Goal: Transaction & Acquisition: Purchase product/service

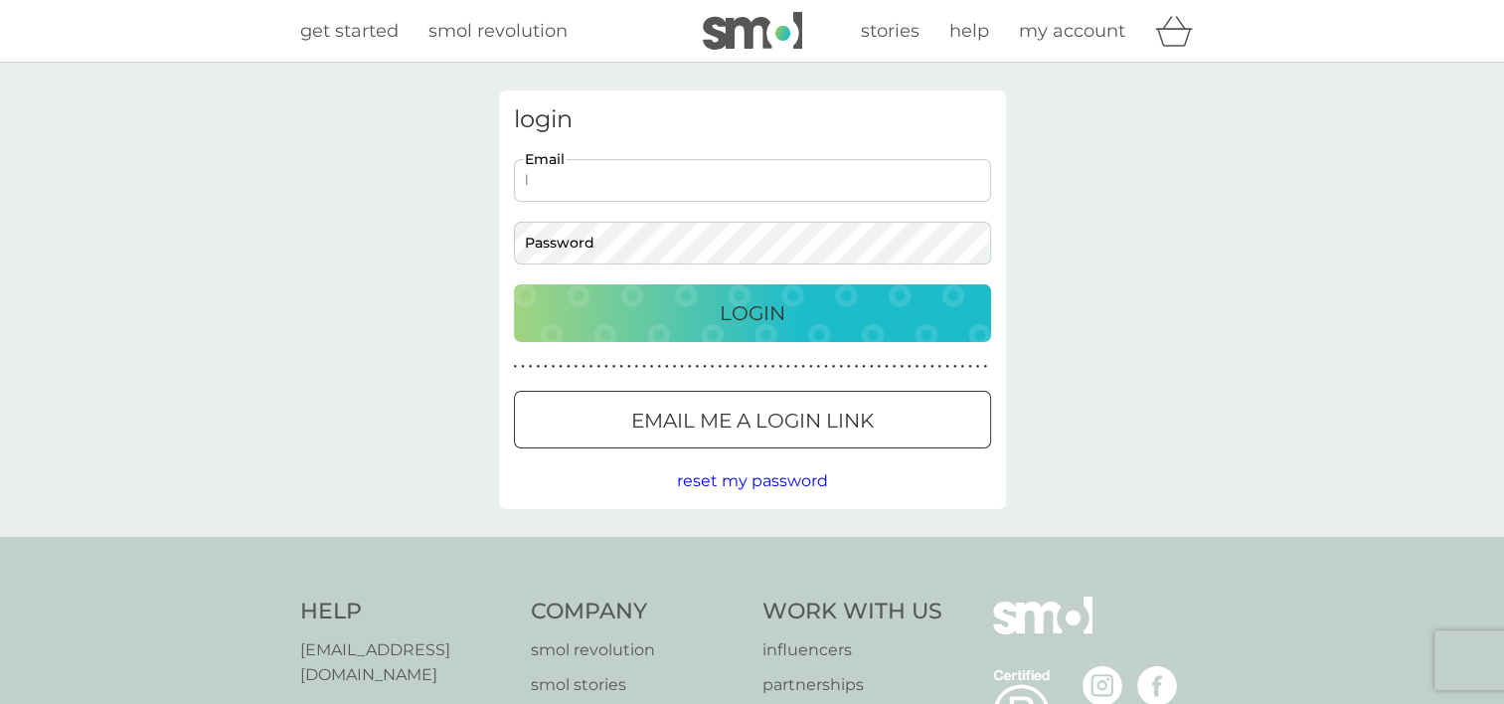
type input "[EMAIL_ADDRESS][DOMAIN_NAME]"
click at [743, 319] on p "Login" at bounding box center [752, 313] width 66 height 32
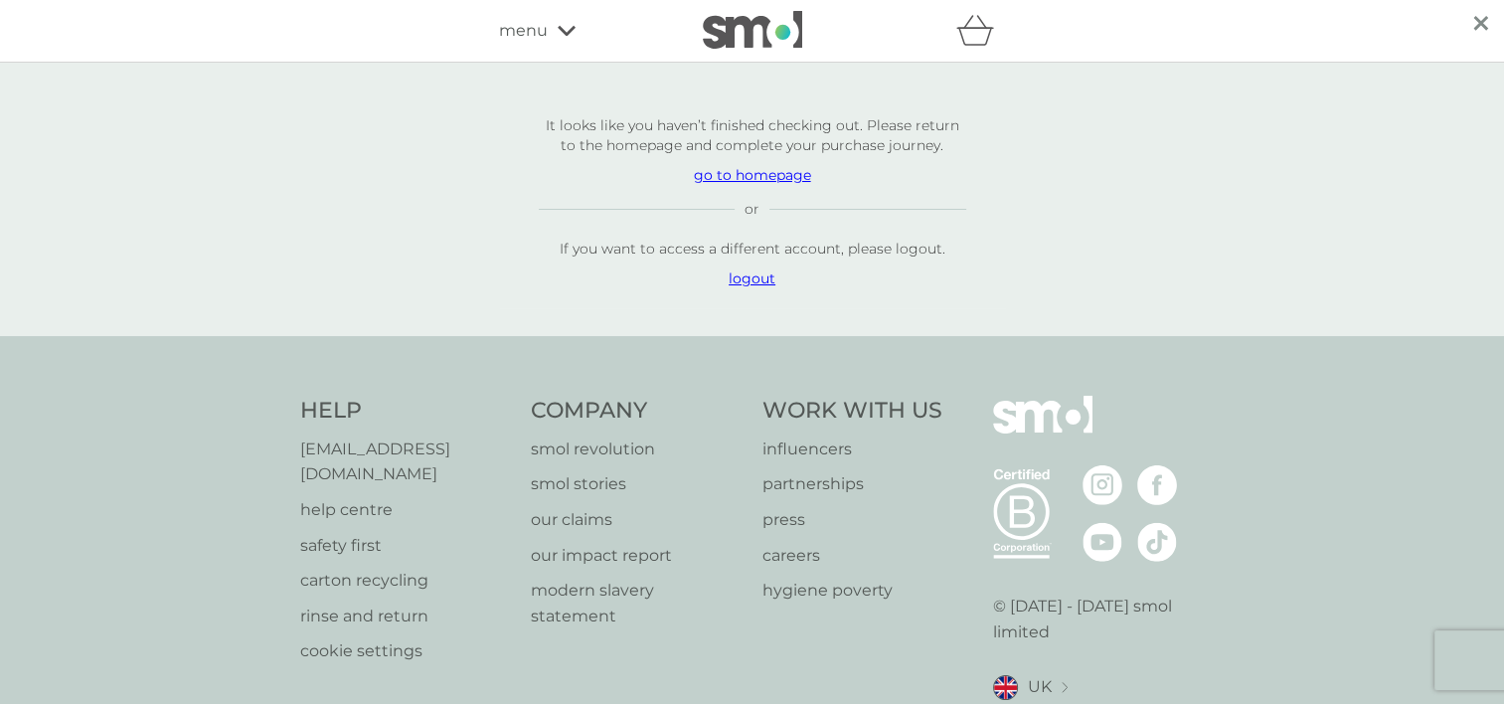
click at [763, 175] on p "go to homepage" at bounding box center [752, 175] width 427 height 20
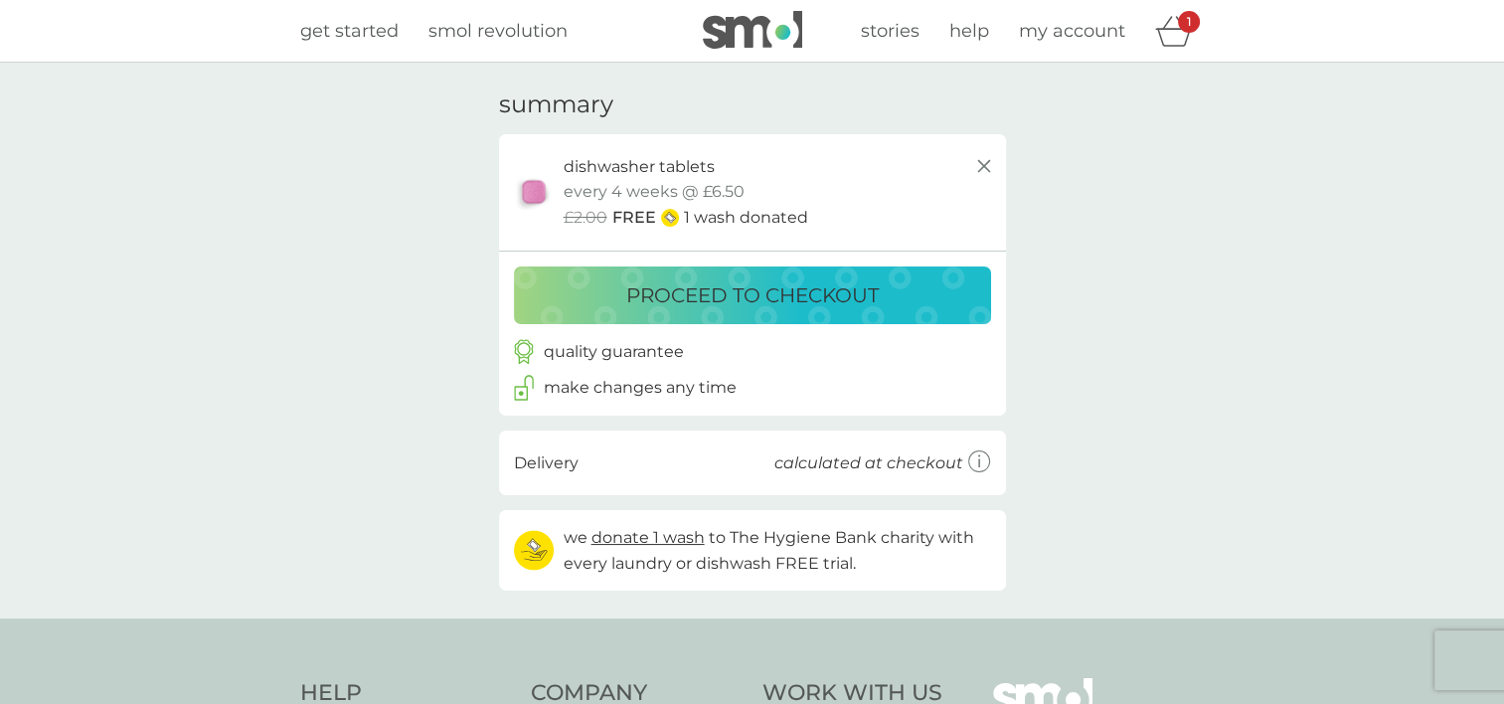
click at [747, 298] on p "proceed to checkout" at bounding box center [752, 295] width 252 height 32
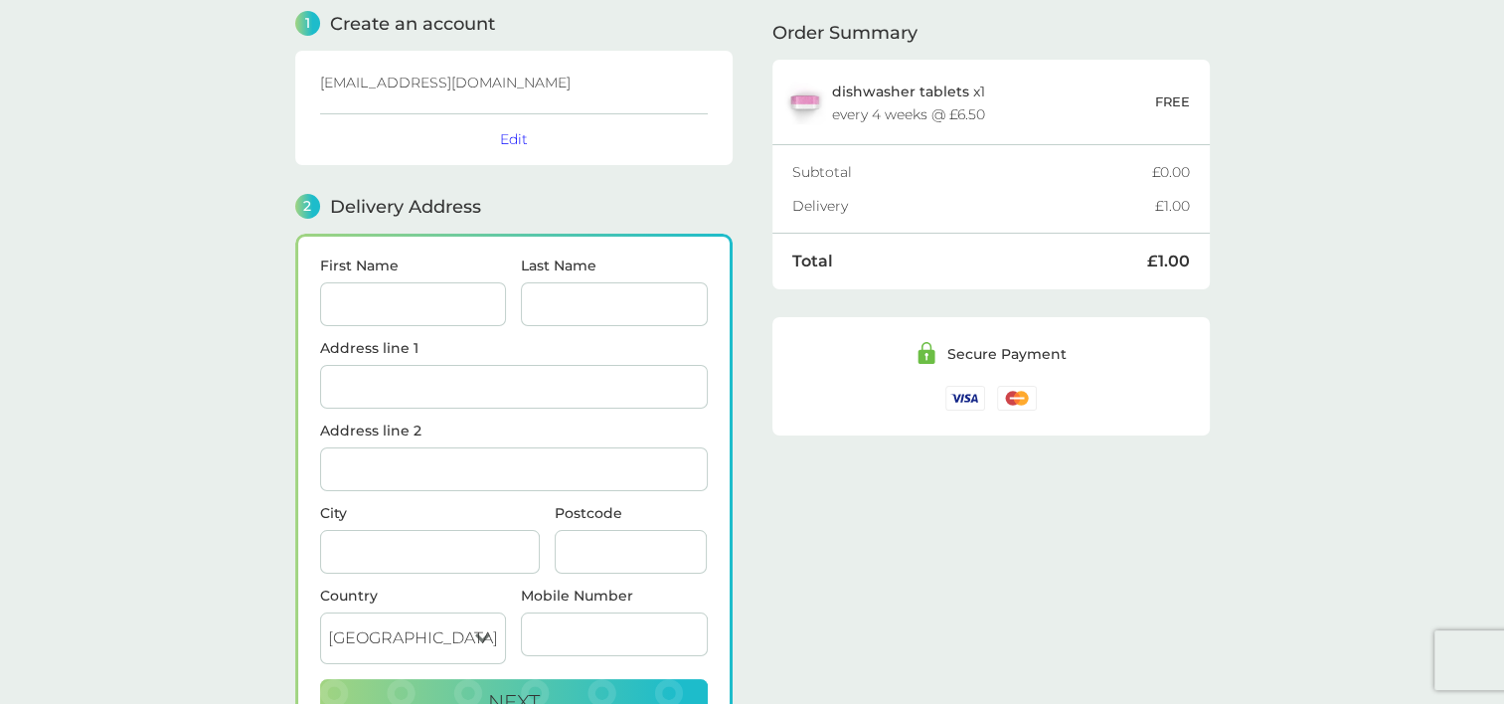
scroll to position [242, 0]
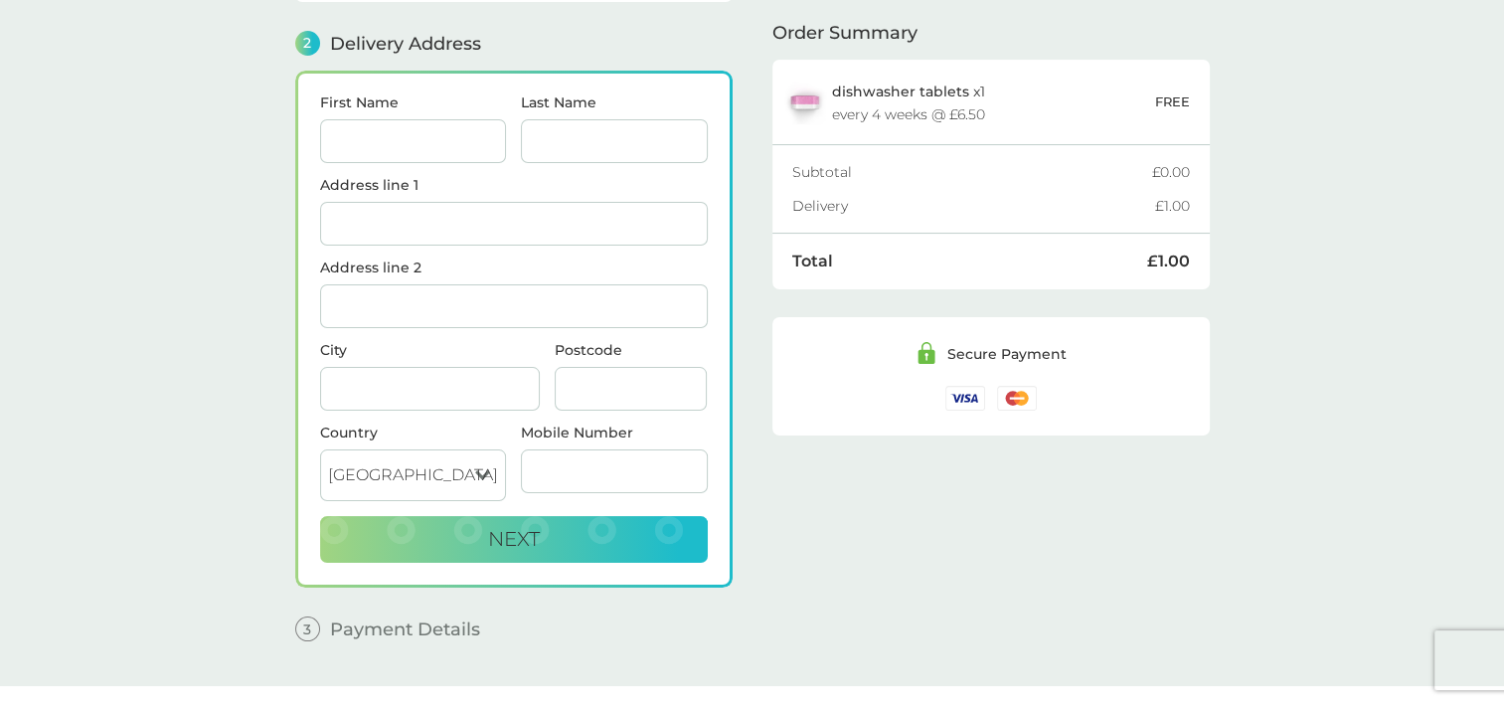
click at [374, 131] on input "First Name" at bounding box center [413, 141] width 187 height 44
type input "[PERSON_NAME]"
type input "Delon"
type input "[STREET_ADDRESS]"
type input "Worthing"
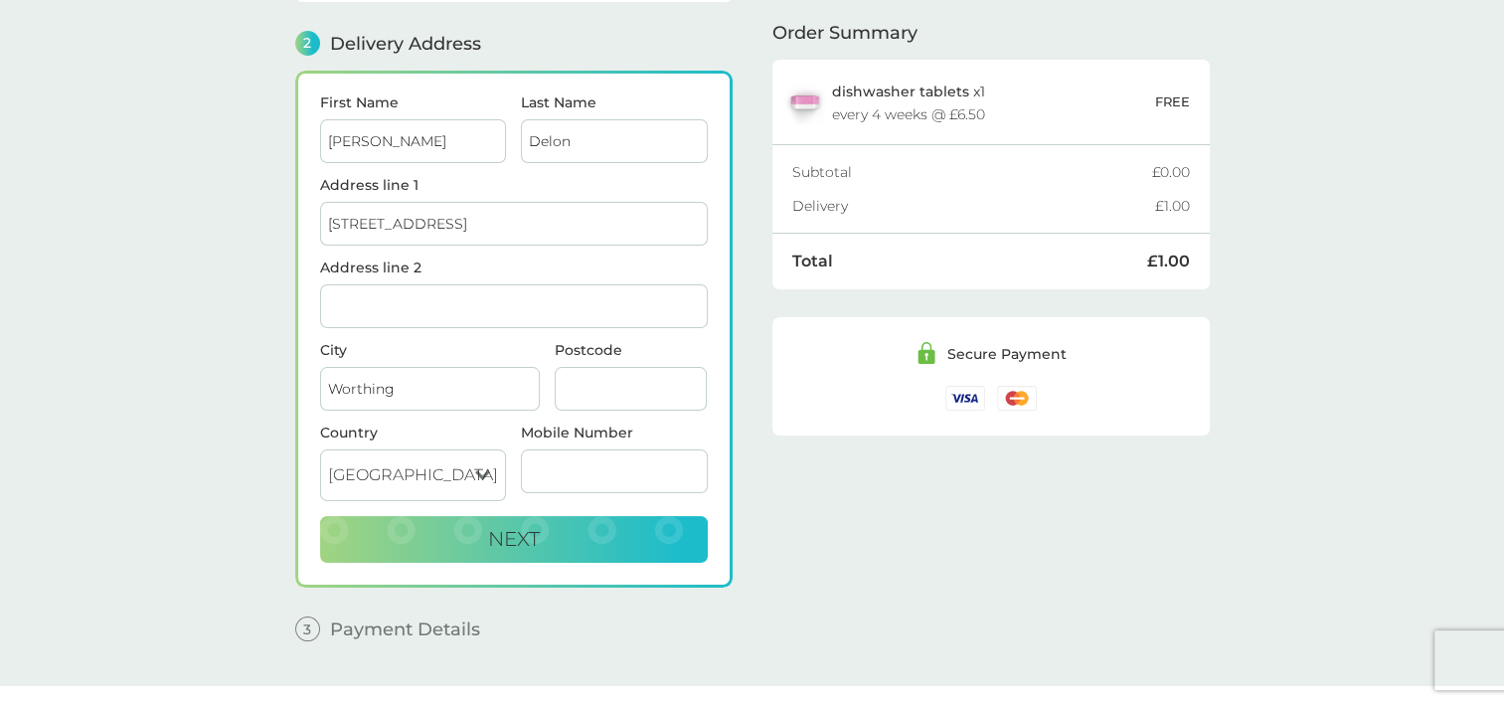
type input "BN11 1PF"
type input "07941921652"
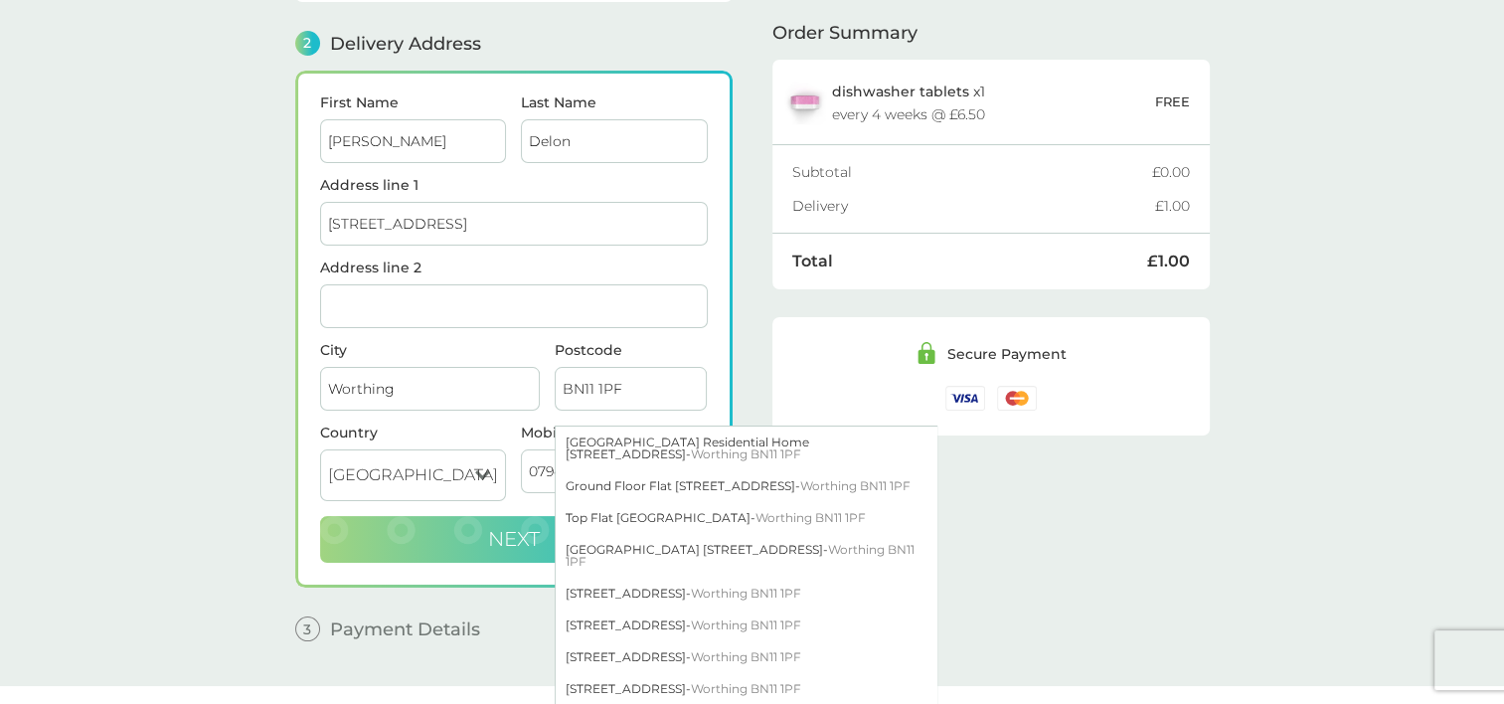
click at [449, 530] on button "Next" at bounding box center [514, 540] width 388 height 48
checkbox input "true"
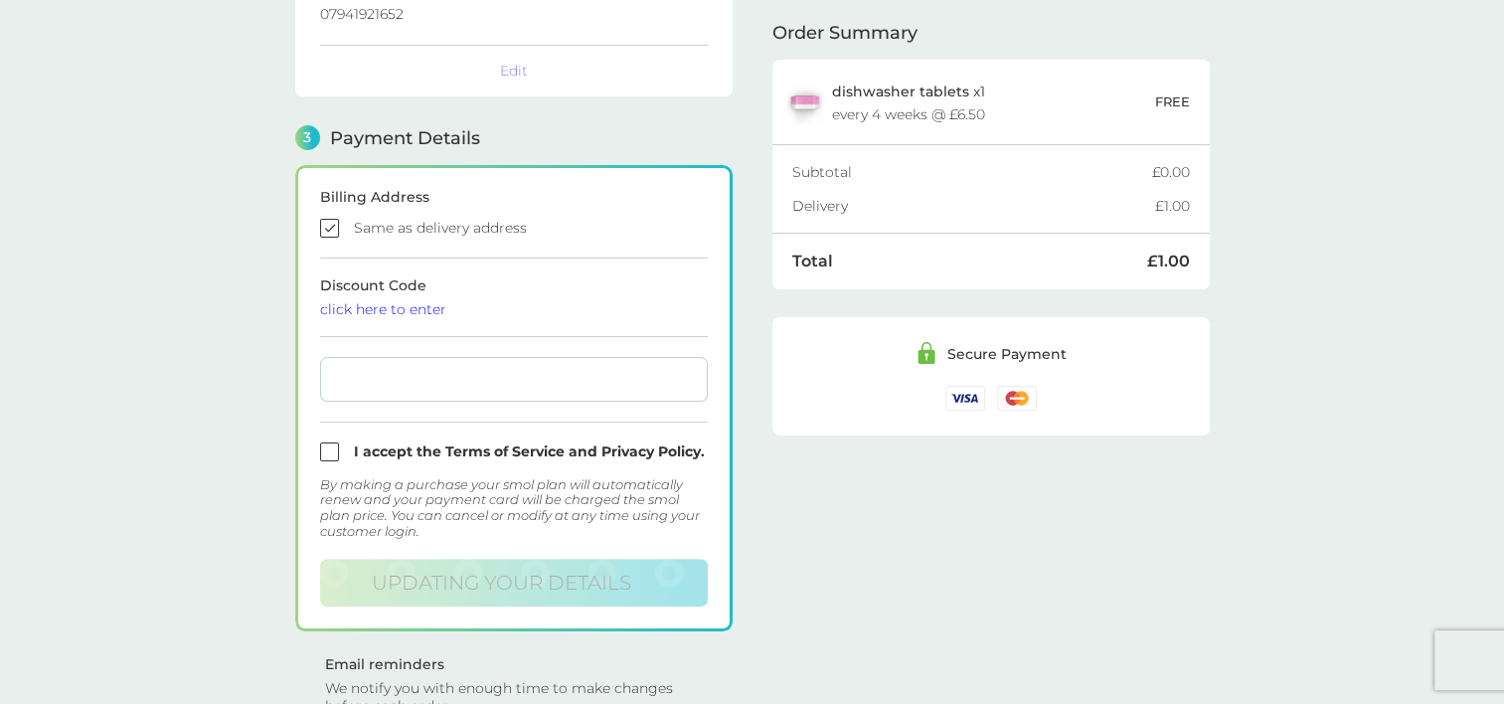
scroll to position [560, 0]
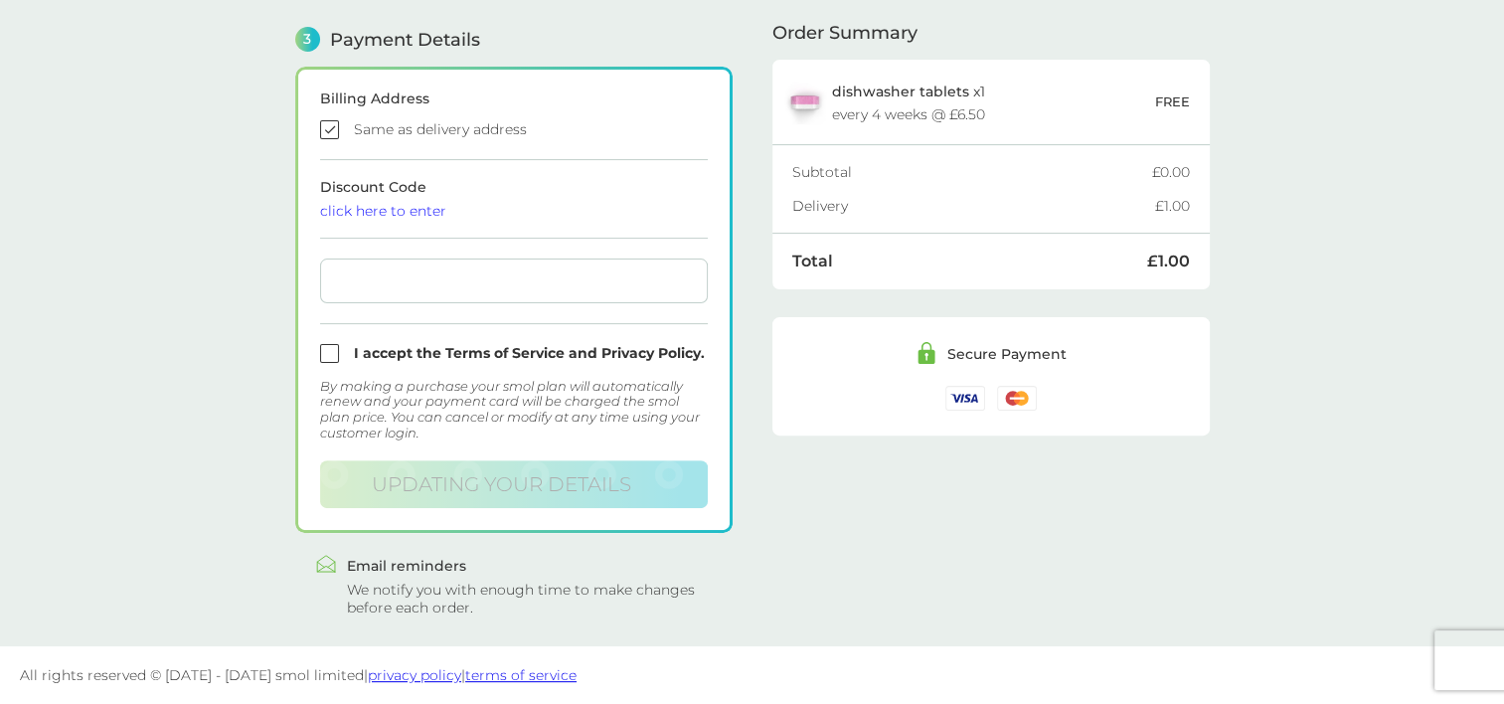
click at [325, 354] on input "checkbox" at bounding box center [514, 353] width 388 height 19
checkbox input "true"
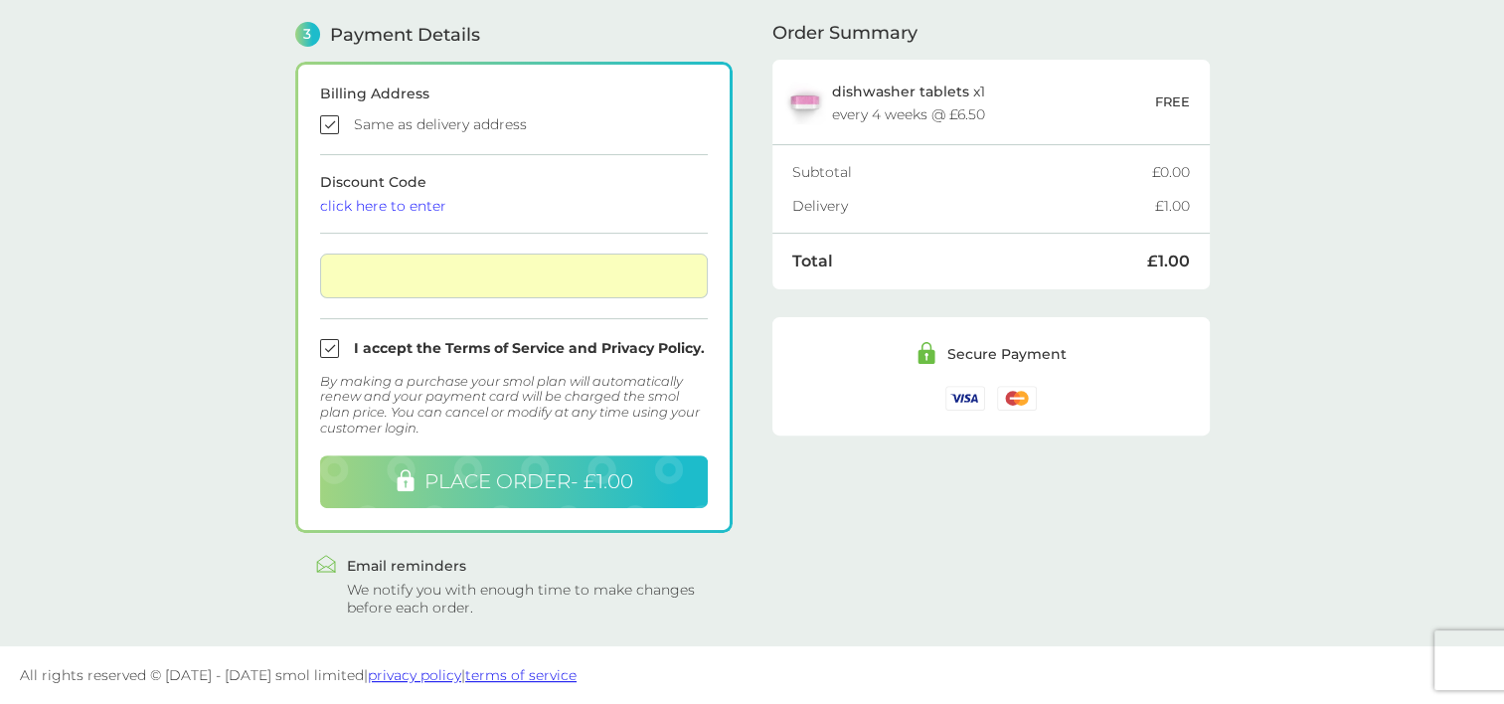
click at [485, 486] on span "PLACE ORDER - £1.00" at bounding box center [528, 481] width 209 height 24
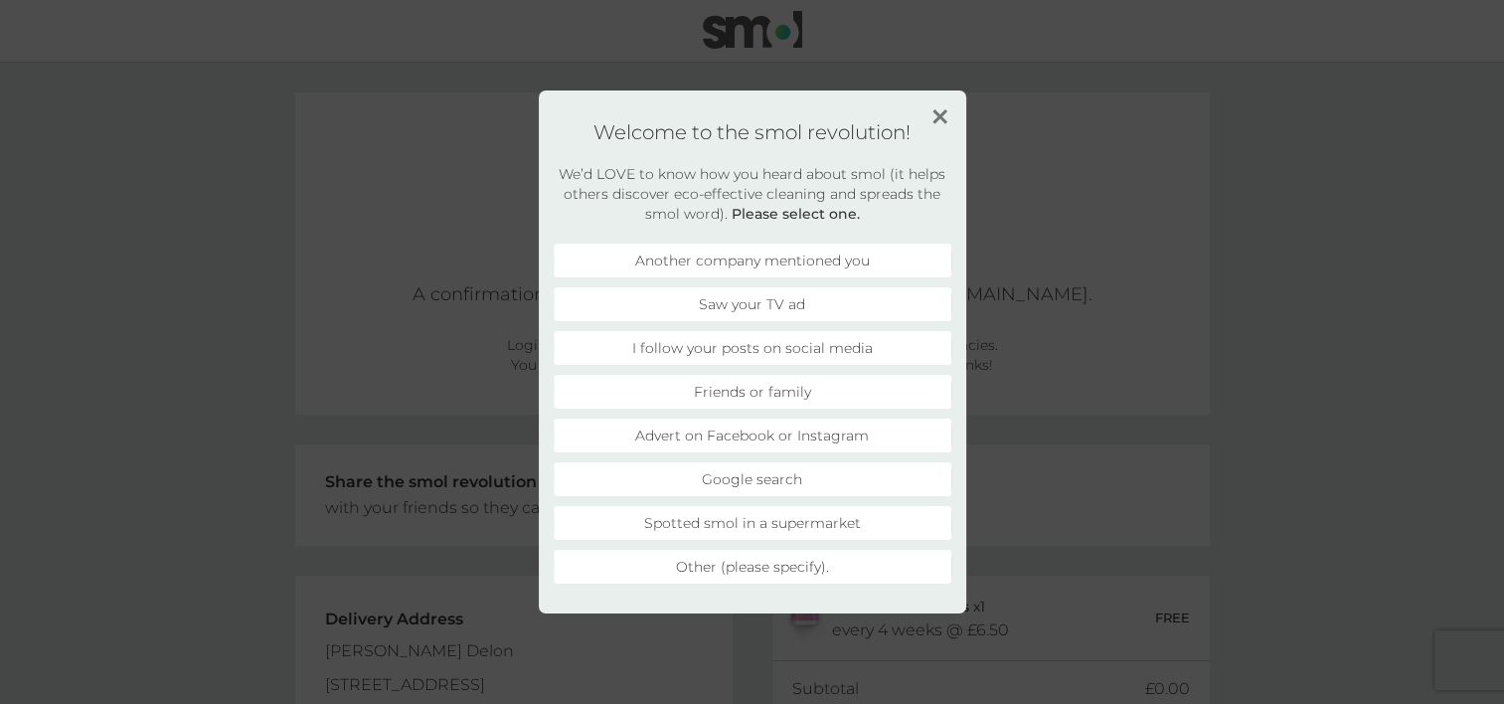
click at [748, 433] on li "Advert on Facebook or Instagram" at bounding box center [753, 435] width 398 height 34
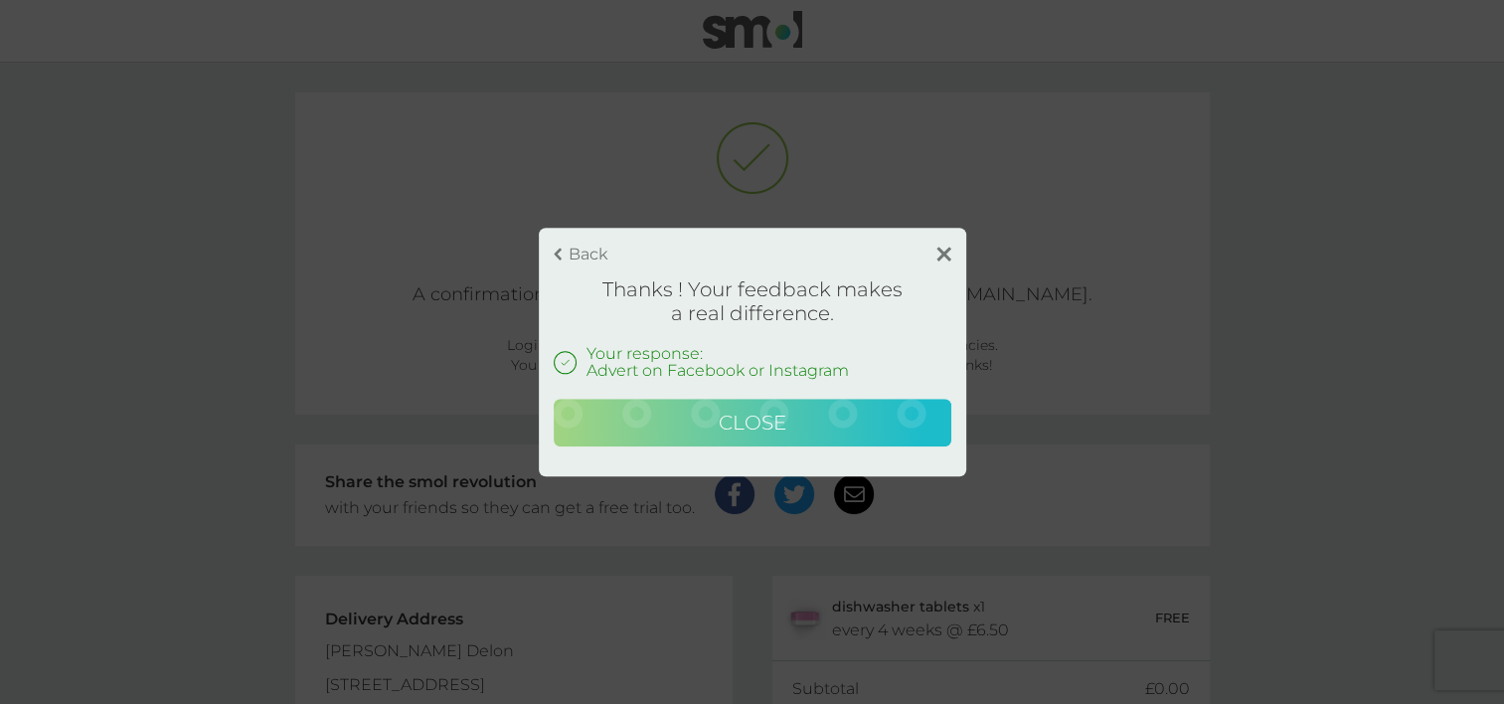
click at [762, 414] on span "Close" at bounding box center [752, 422] width 68 height 24
